Goal: Task Accomplishment & Management: Use online tool/utility

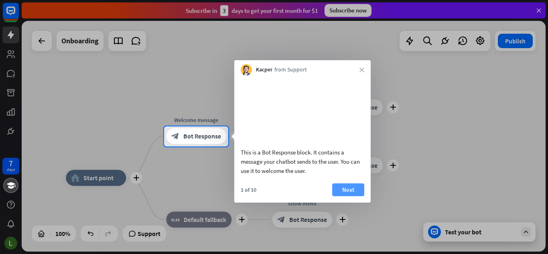
click at [345, 196] on button "Next" at bounding box center [348, 189] width 32 height 13
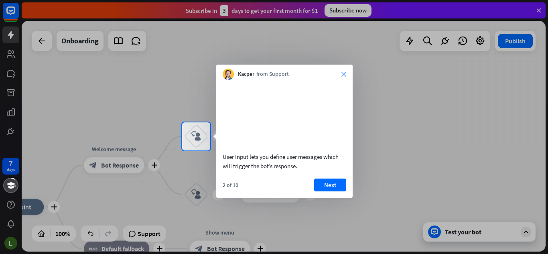
click at [344, 73] on icon "close" at bounding box center [343, 74] width 5 height 5
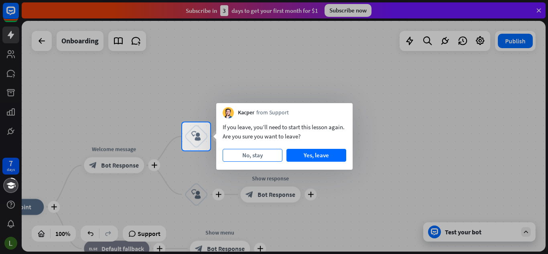
click at [264, 159] on button "No, stay" at bounding box center [253, 155] width 60 height 13
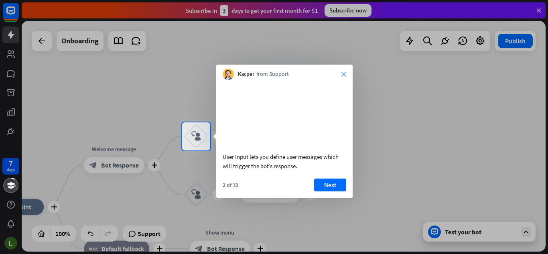
click at [344, 72] on icon "close" at bounding box center [343, 74] width 5 height 5
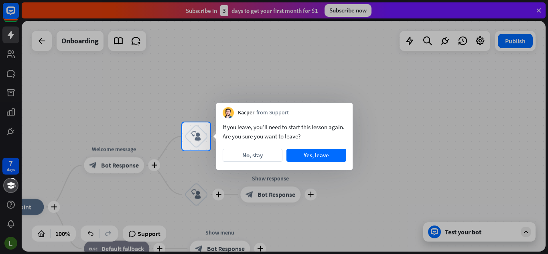
click at [320, 152] on button "Yes, leave" at bounding box center [316, 155] width 60 height 13
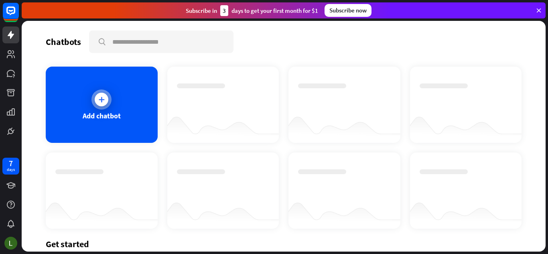
click at [83, 83] on div "Add chatbot" at bounding box center [102, 105] width 112 height 76
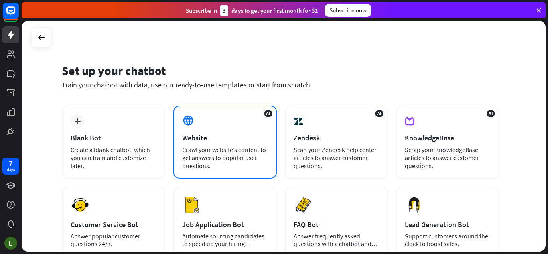
click at [247, 126] on div "AI Website Crawl your website’s content to get answers to popular user question…" at bounding box center [224, 141] width 103 height 73
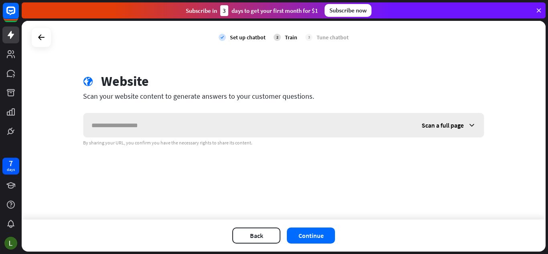
click at [247, 126] on input "text" at bounding box center [248, 125] width 330 height 24
click at [44, 32] on icon at bounding box center [42, 37] width 10 height 10
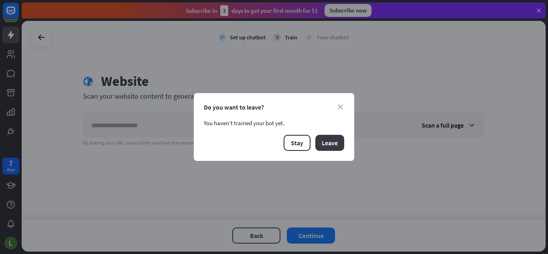
click at [336, 136] on button "Leave" at bounding box center [329, 143] width 29 height 16
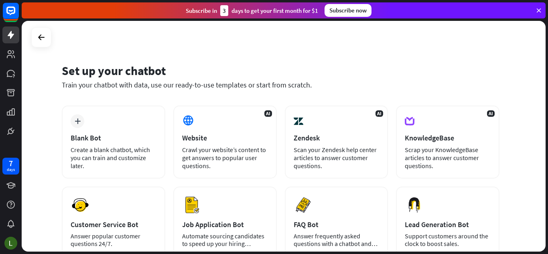
scroll to position [80, 0]
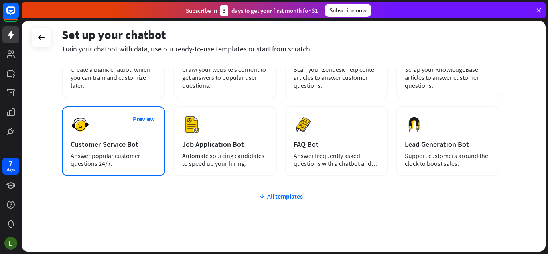
click at [142, 142] on div "Customer Service Bot" at bounding box center [114, 144] width 86 height 9
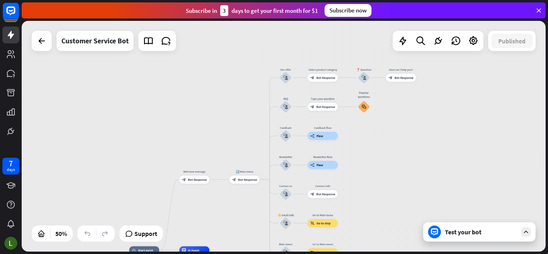
drag, startPoint x: 318, startPoint y: 86, endPoint x: 227, endPoint y: 216, distance: 158.6
click at [227, 216] on div "home_2 Start point Welcome message block_bot_response Bot Response 🔙 Main menu …" at bounding box center [284, 136] width 524 height 231
click at [12, 32] on icon at bounding box center [11, 35] width 10 height 10
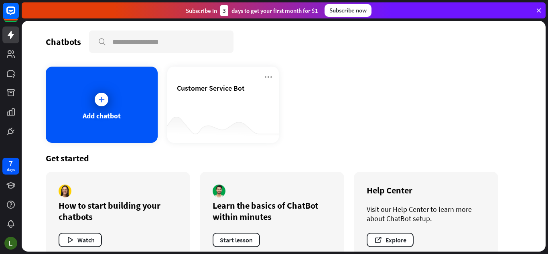
scroll to position [18, 0]
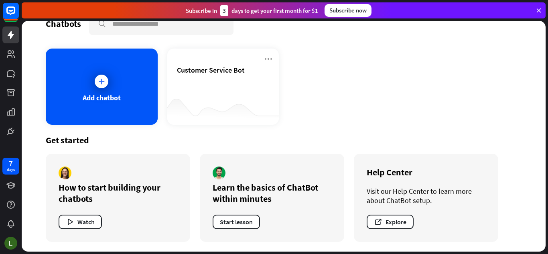
click at [103, 185] on div "How to start building your chatbots" at bounding box center [118, 193] width 119 height 22
click at [117, 83] on div "Add chatbot" at bounding box center [102, 87] width 112 height 76
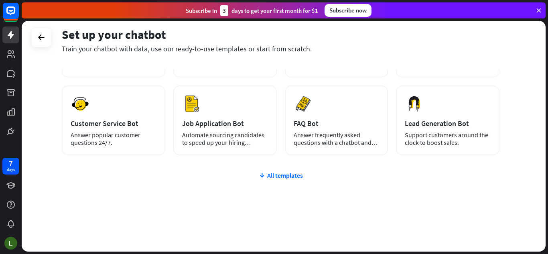
scroll to position [21, 0]
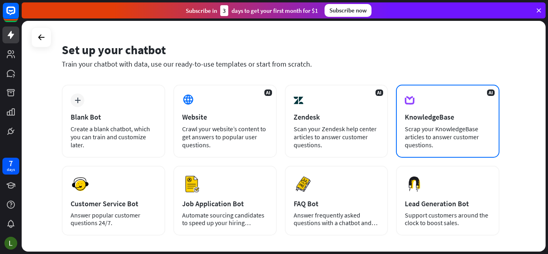
click at [450, 151] on div "AI KnowledgeBase Scrap your KnowledgeBase articles to answer customer questions." at bounding box center [447, 121] width 103 height 73
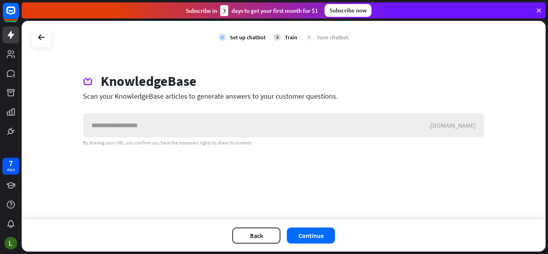
click at [383, 125] on input "text" at bounding box center [255, 125] width 345 height 24
click at [379, 126] on input "text" at bounding box center [255, 125] width 345 height 24
click at [378, 125] on input "text" at bounding box center [255, 125] width 345 height 24
click at [15, 13] on icon at bounding box center [11, 11] width 10 height 10
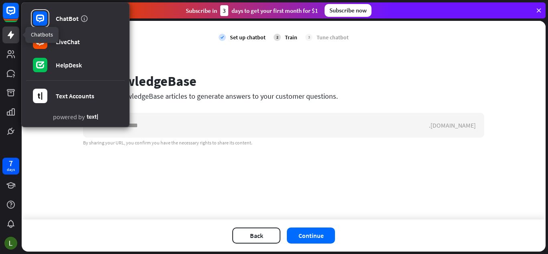
click at [9, 40] on link at bounding box center [10, 34] width 17 height 17
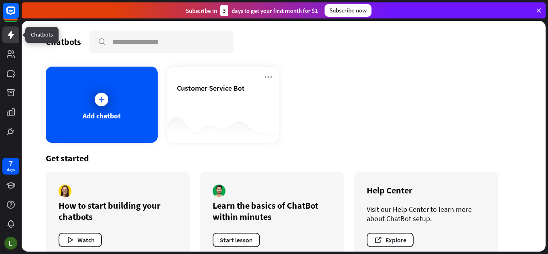
click at [10, 35] on icon at bounding box center [11, 35] width 6 height 8
click at [10, 33] on icon at bounding box center [11, 35] width 6 height 8
click at [72, 111] on div "Add chatbot" at bounding box center [102, 105] width 112 height 76
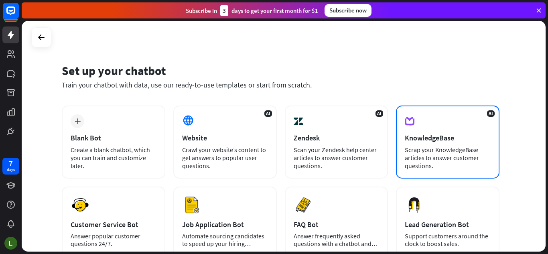
scroll to position [80, 0]
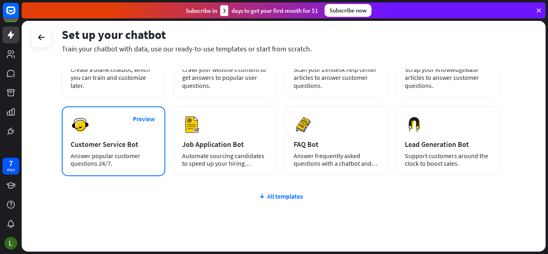
click at [112, 139] on div "Preview Customer Service Bot Answer popular customer questions 24/7." at bounding box center [113, 141] width 103 height 70
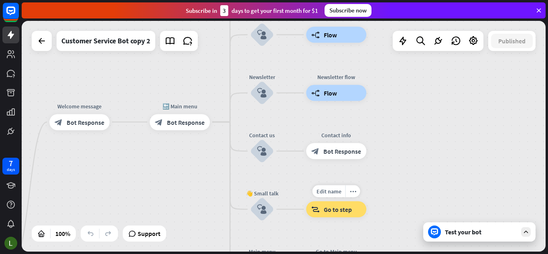
drag, startPoint x: 519, startPoint y: 91, endPoint x: 335, endPoint y: 227, distance: 228.1
click at [335, 217] on div "Edit name more_horiz block_goto Go to step" at bounding box center [336, 209] width 60 height 16
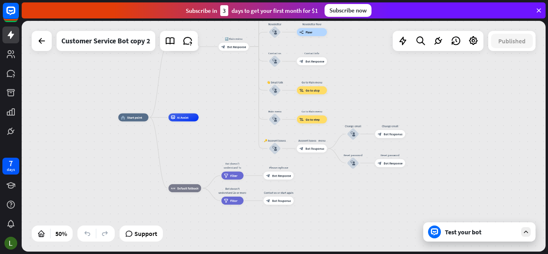
drag, startPoint x: 397, startPoint y: 114, endPoint x: 404, endPoint y: 17, distance: 96.9
click at [404, 17] on div "close Product Help First steps Get started with ChatBot Help Center Follow step…" at bounding box center [285, 127] width 526 height 254
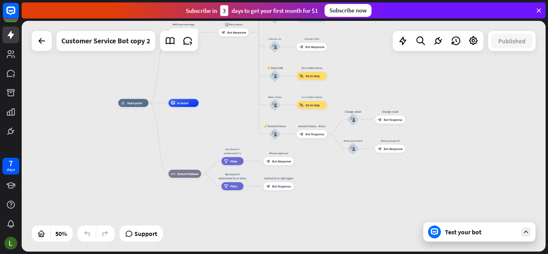
click at [477, 231] on div "Test your bot" at bounding box center [481, 232] width 72 height 8
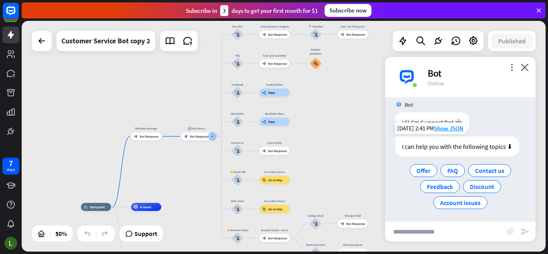
scroll to position [10, 0]
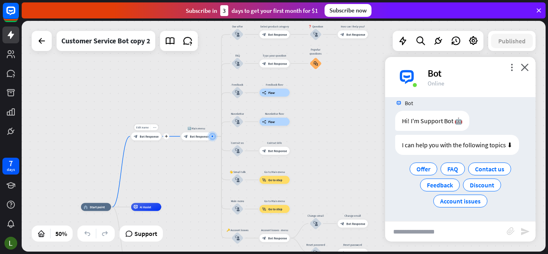
click at [150, 140] on div "block_bot_response Bot Response" at bounding box center [146, 136] width 30 height 8
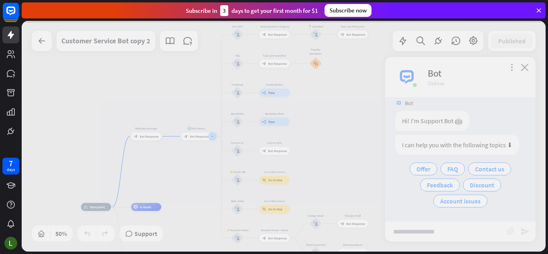
click at [150, 140] on div at bounding box center [284, 136] width 524 height 231
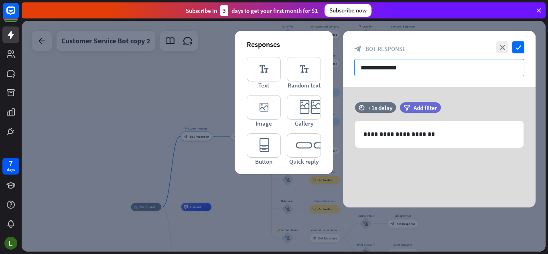
click at [409, 75] on input "**********" at bounding box center [439, 67] width 170 height 17
drag, startPoint x: 409, startPoint y: 75, endPoint x: 326, endPoint y: 66, distance: 83.5
click at [343, 66] on div "**********" at bounding box center [439, 119] width 193 height 176
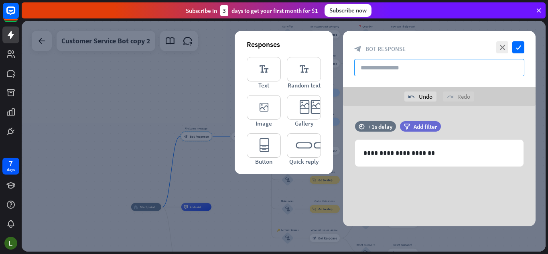
click at [384, 67] on input "text" at bounding box center [439, 67] width 170 height 17
click at [384, 69] on input "text" at bounding box center [439, 67] width 170 height 17
click at [372, 64] on input "text" at bounding box center [439, 67] width 170 height 17
paste input "**********"
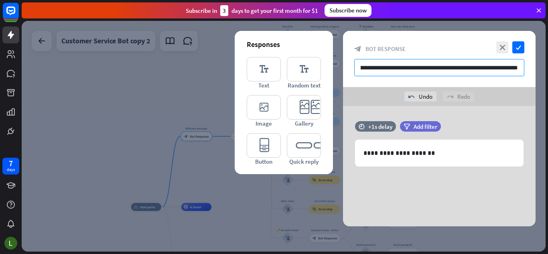
type input "**********"
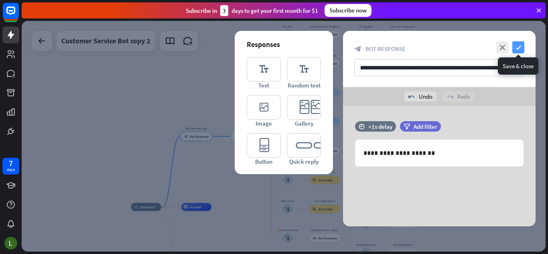
click at [515, 47] on icon "check" at bounding box center [518, 47] width 12 height 12
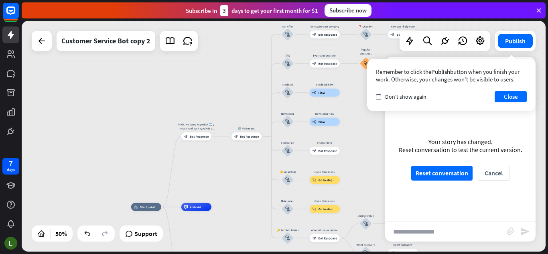
click at [485, 120] on div "Your story has changed. Reset conversation to test the current version. Reset c…" at bounding box center [460, 159] width 150 height 124
click at [507, 97] on button "Close" at bounding box center [511, 96] width 32 height 11
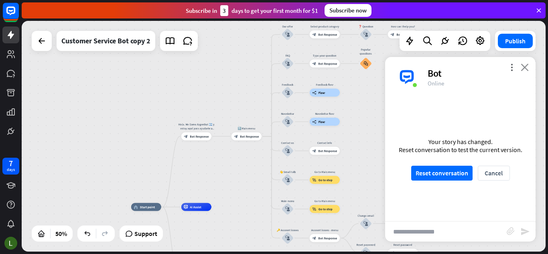
click at [525, 63] on icon "close" at bounding box center [525, 67] width 8 height 8
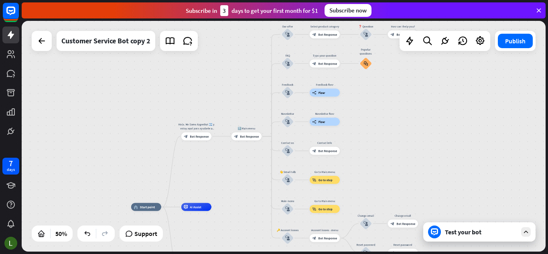
click at [476, 237] on div "Test your bot" at bounding box center [479, 231] width 112 height 19
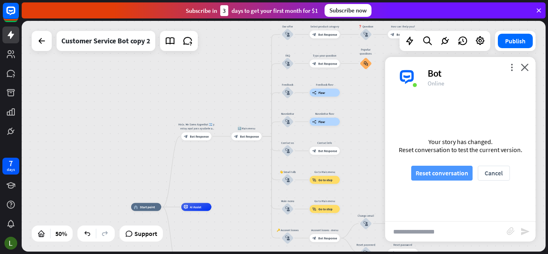
click at [458, 168] on button "Reset conversation" at bounding box center [441, 173] width 61 height 15
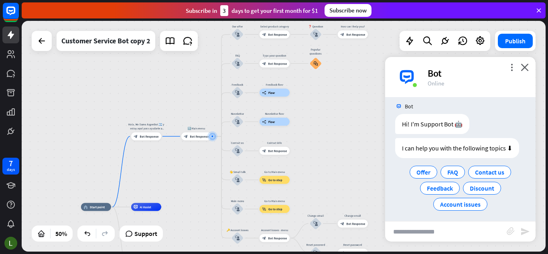
scroll to position [10, 0]
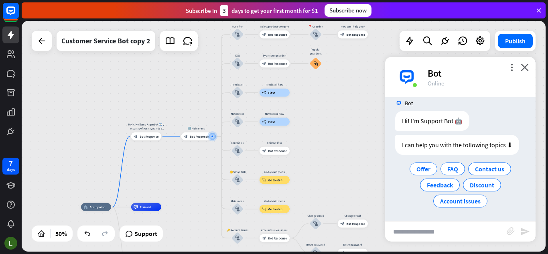
click at [525, 71] on div "Bot" at bounding box center [477, 73] width 98 height 12
click at [525, 69] on icon "close" at bounding box center [525, 67] width 8 height 8
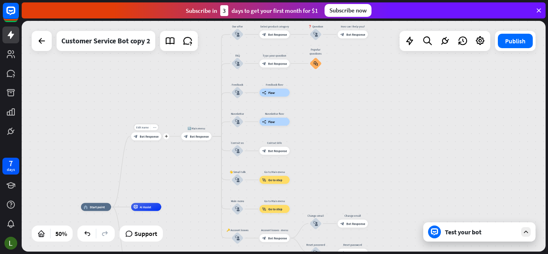
click at [150, 140] on div "Edit name more_horiz plus Hola. Me llamo ArgenBot 🇦🇷 y estoy aquí para ayudarte…" at bounding box center [146, 136] width 30 height 8
click at [150, 139] on div "block_bot_response Bot Response" at bounding box center [146, 136] width 30 height 8
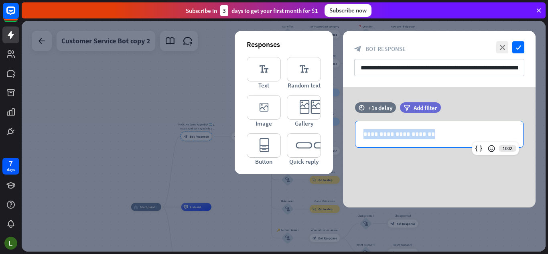
drag, startPoint x: 434, startPoint y: 137, endPoint x: 335, endPoint y: 133, distance: 99.6
click at [335, 133] on div "**********" at bounding box center [439, 147] width 213 height 120
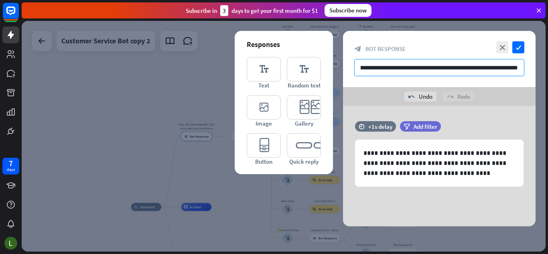
scroll to position [0, 163]
drag, startPoint x: 387, startPoint y: 71, endPoint x: 548, endPoint y: 71, distance: 160.4
click at [548, 71] on div "home_2 Start point Hola. Me llamo ArgenBot 🇦🇷 y estoy aquí para ayudarte a ente…" at bounding box center [285, 137] width 526 height 233
type input "*"
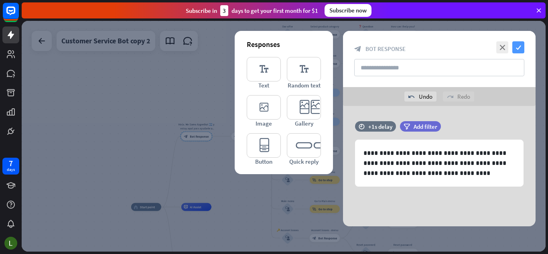
click at [516, 51] on icon "check" at bounding box center [518, 47] width 12 height 12
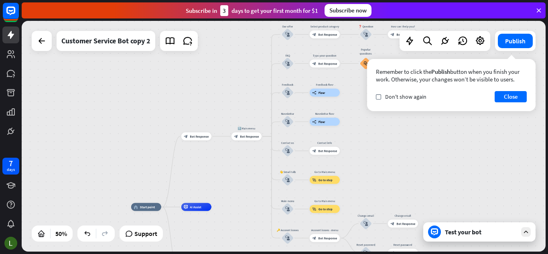
click at [488, 233] on div "Test your bot" at bounding box center [481, 232] width 72 height 8
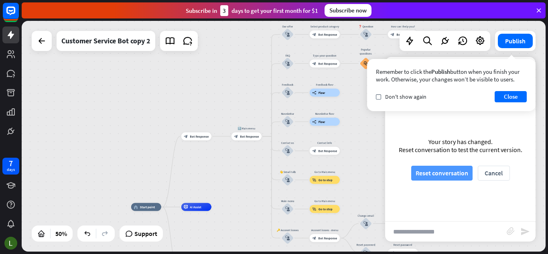
click at [452, 172] on button "Reset conversation" at bounding box center [441, 173] width 61 height 15
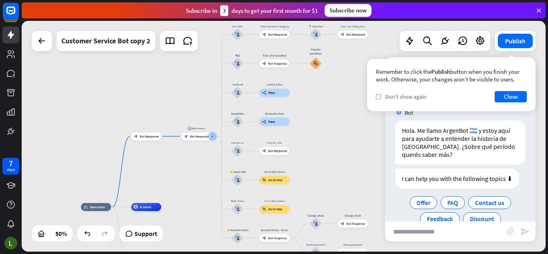
scroll to position [34, 0]
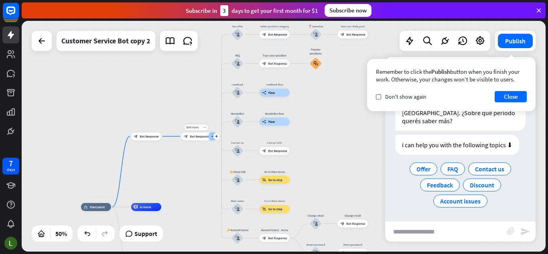
click at [195, 135] on span "Bot Response" at bounding box center [199, 136] width 19 height 4
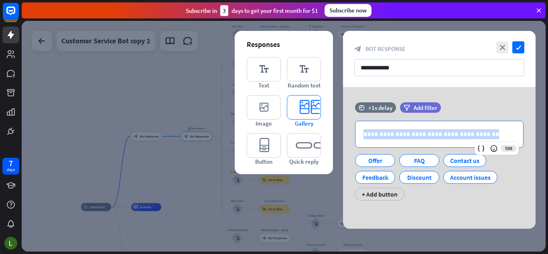
drag, startPoint x: 483, startPoint y: 136, endPoint x: 304, endPoint y: 120, distance: 180.4
click at [343, 120] on div "**********" at bounding box center [439, 158] width 193 height 142
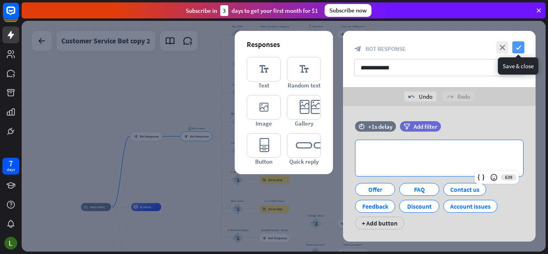
click at [516, 46] on icon "check" at bounding box center [518, 47] width 12 height 12
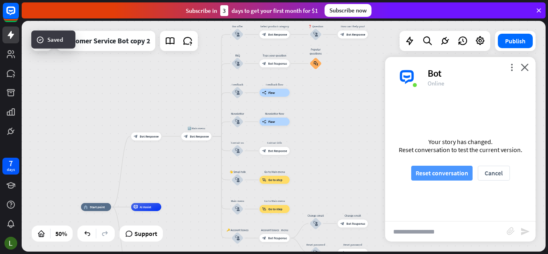
click at [436, 169] on button "Reset conversation" at bounding box center [441, 173] width 61 height 15
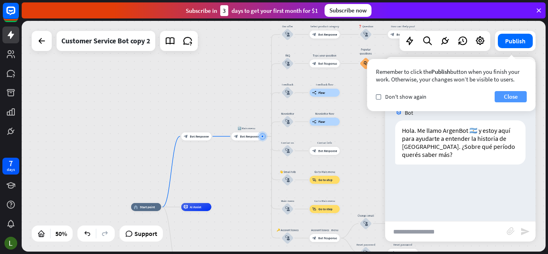
click at [511, 97] on button "Close" at bounding box center [511, 96] width 32 height 11
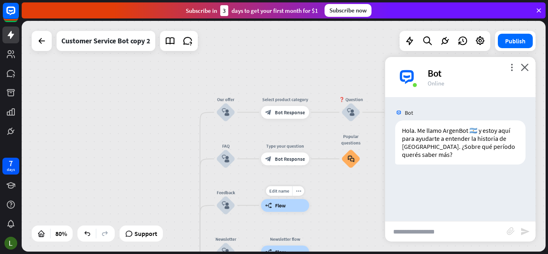
drag, startPoint x: 257, startPoint y: 96, endPoint x: 250, endPoint y: 189, distance: 92.9
click at [261, 199] on div "Edit name more_horiz builder_tree Flow" at bounding box center [285, 205] width 48 height 13
click at [450, 227] on input "text" at bounding box center [446, 231] width 122 height 20
type input "**********"
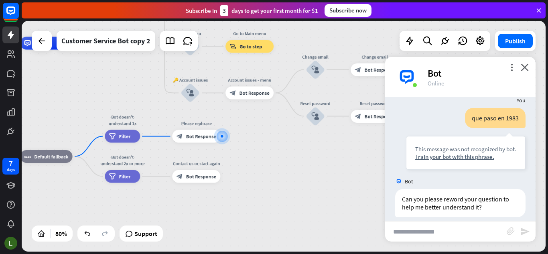
scroll to position [84, 0]
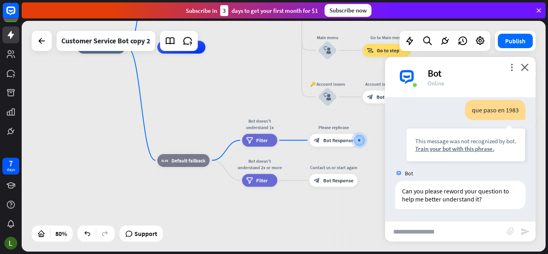
drag, startPoint x: 61, startPoint y: 183, endPoint x: 203, endPoint y: 185, distance: 141.6
click at [203, 185] on div "home_2 Start point block_bot_response Bot Response 🔙 Main menu block_bot_respon…" at bounding box center [286, 139] width 419 height 185
